Goal: Information Seeking & Learning: Learn about a topic

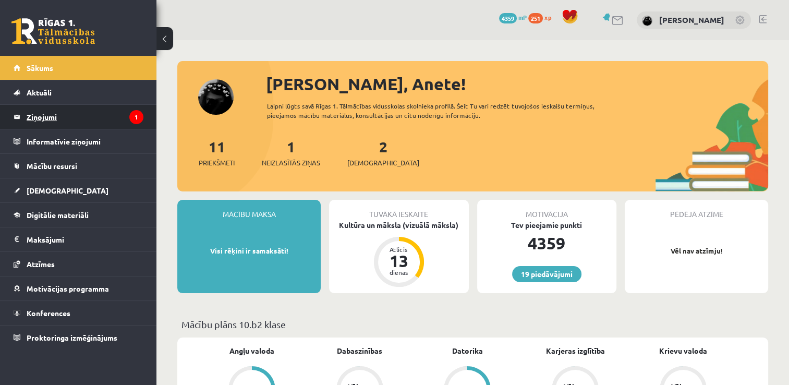
click at [126, 126] on legend "Ziņojumi 1" at bounding box center [85, 117] width 117 height 24
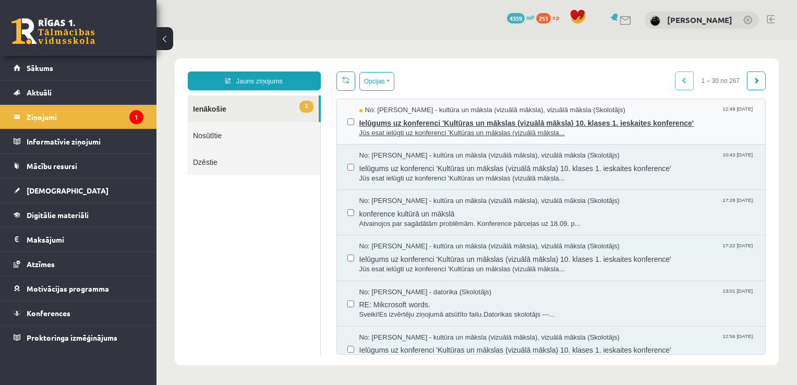
click at [409, 124] on span "Ielūgums uz konferenci 'Kultūras un mākslas (vizuālā māksla) 10. klases 1. iesk…" at bounding box center [557, 121] width 396 height 13
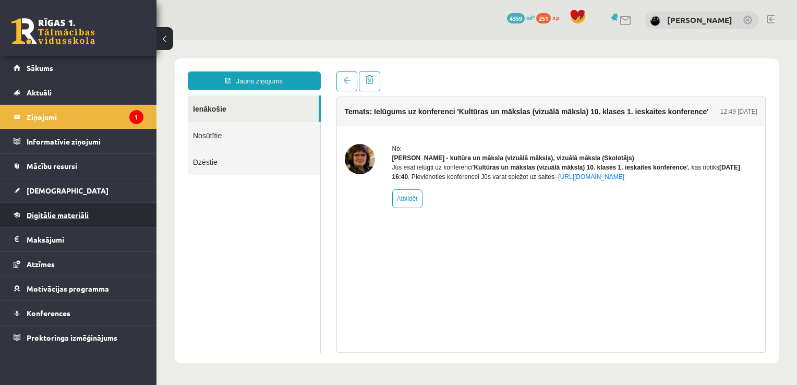
click at [55, 214] on span "Digitālie materiāli" at bounding box center [58, 214] width 62 height 9
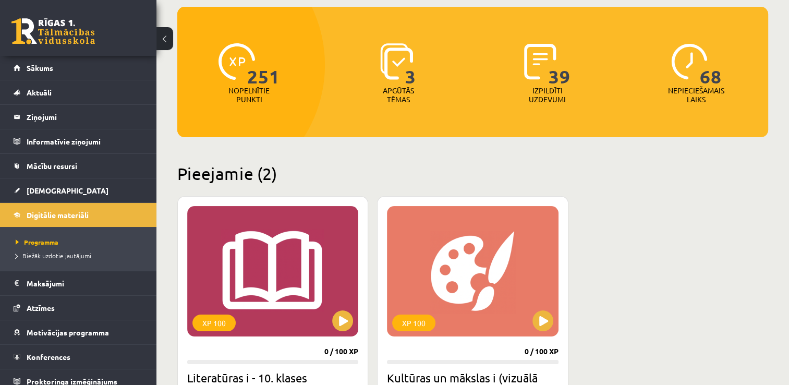
scroll to position [105, 0]
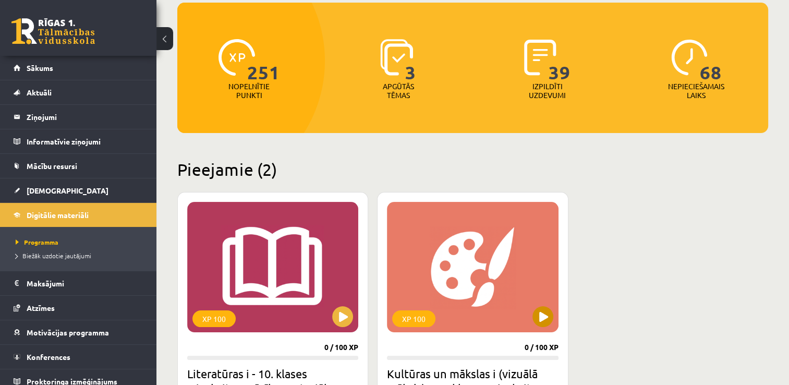
click at [547, 306] on div "XP 100" at bounding box center [472, 267] width 171 height 130
